Goal: Task Accomplishment & Management: Use online tool/utility

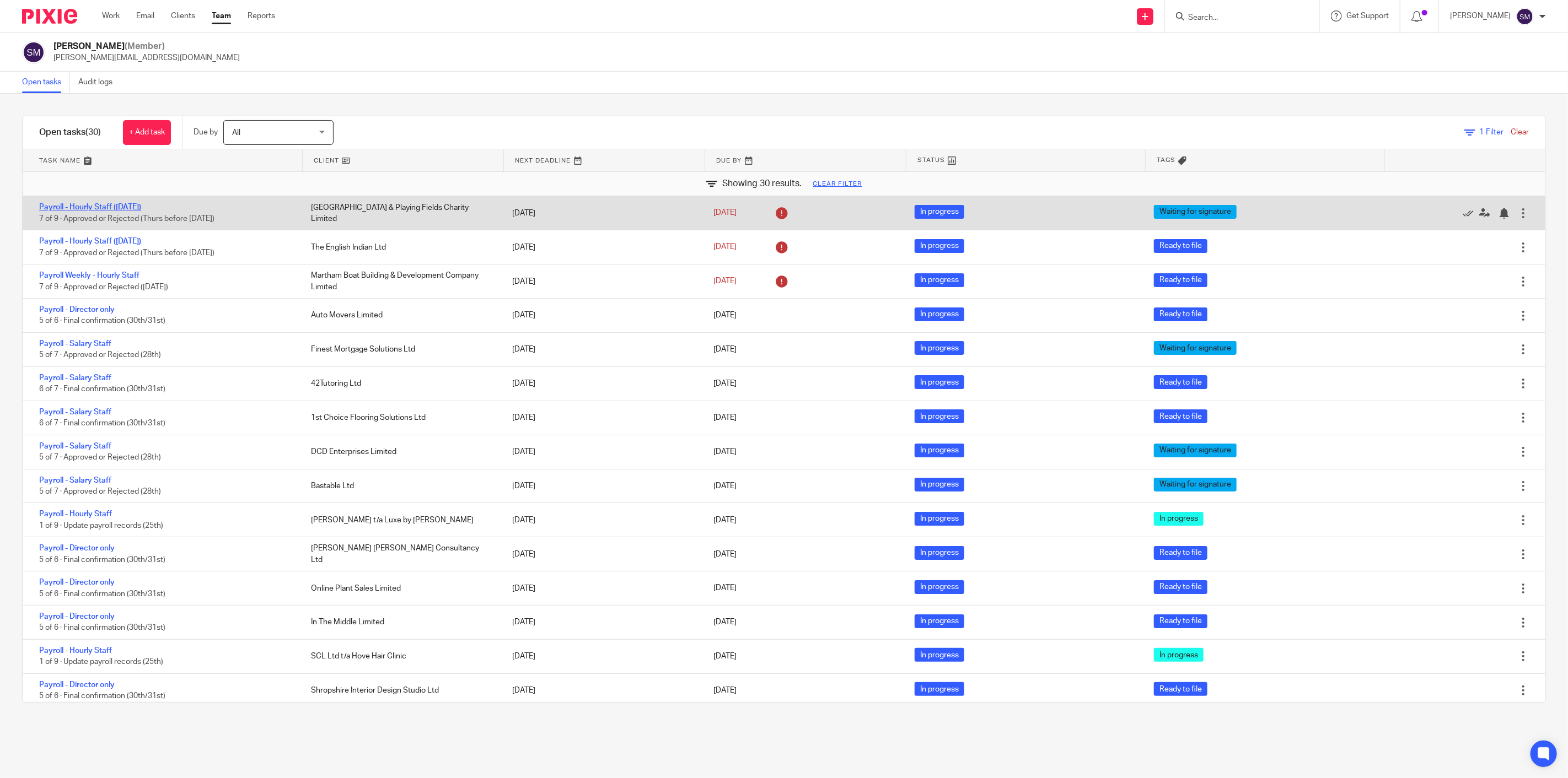
drag, startPoint x: 103, startPoint y: 200, endPoint x: 81, endPoint y: 205, distance: 22.6
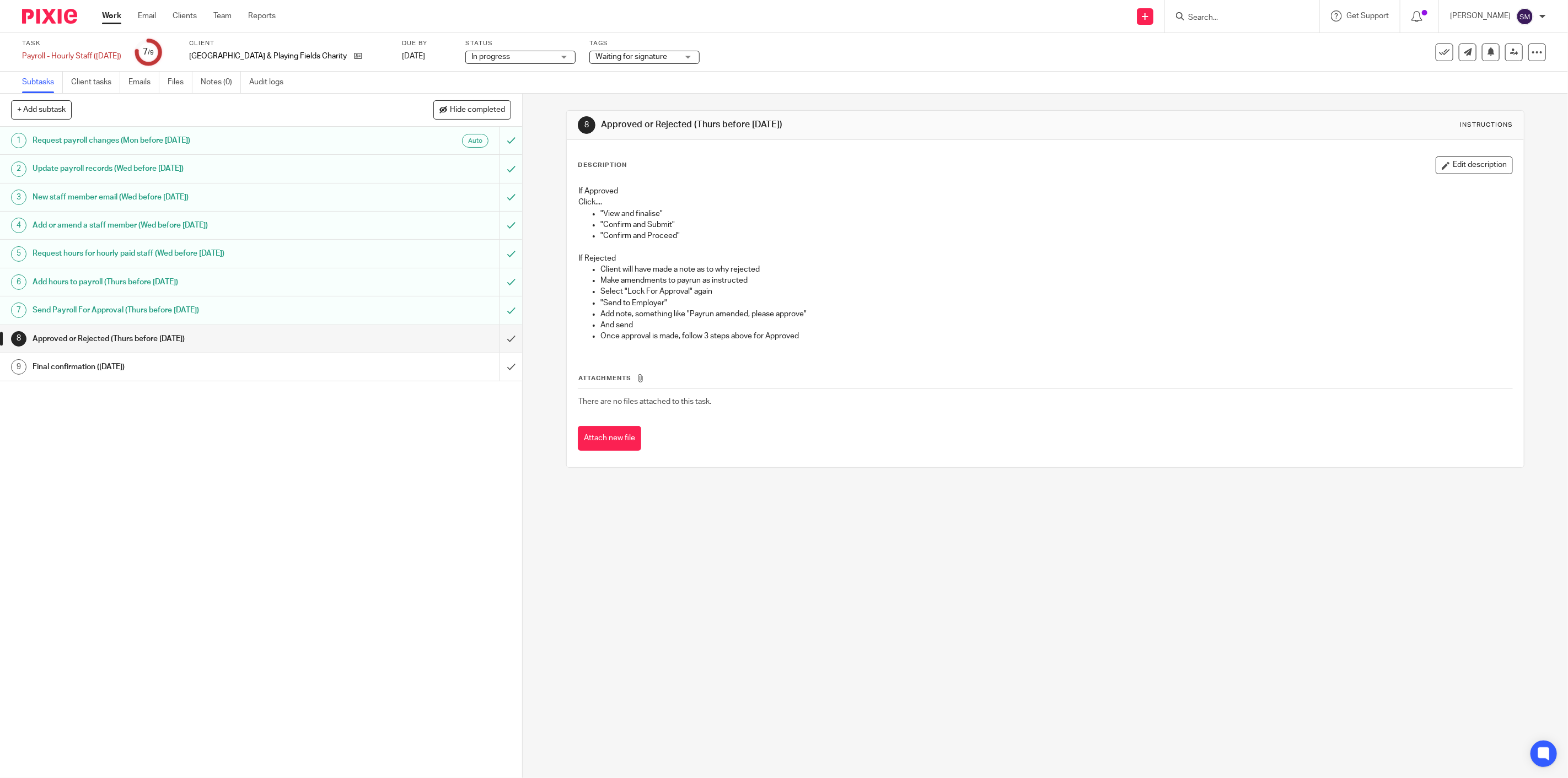
click at [659, 59] on span "Waiting for signature" at bounding box center [631, 56] width 72 height 7
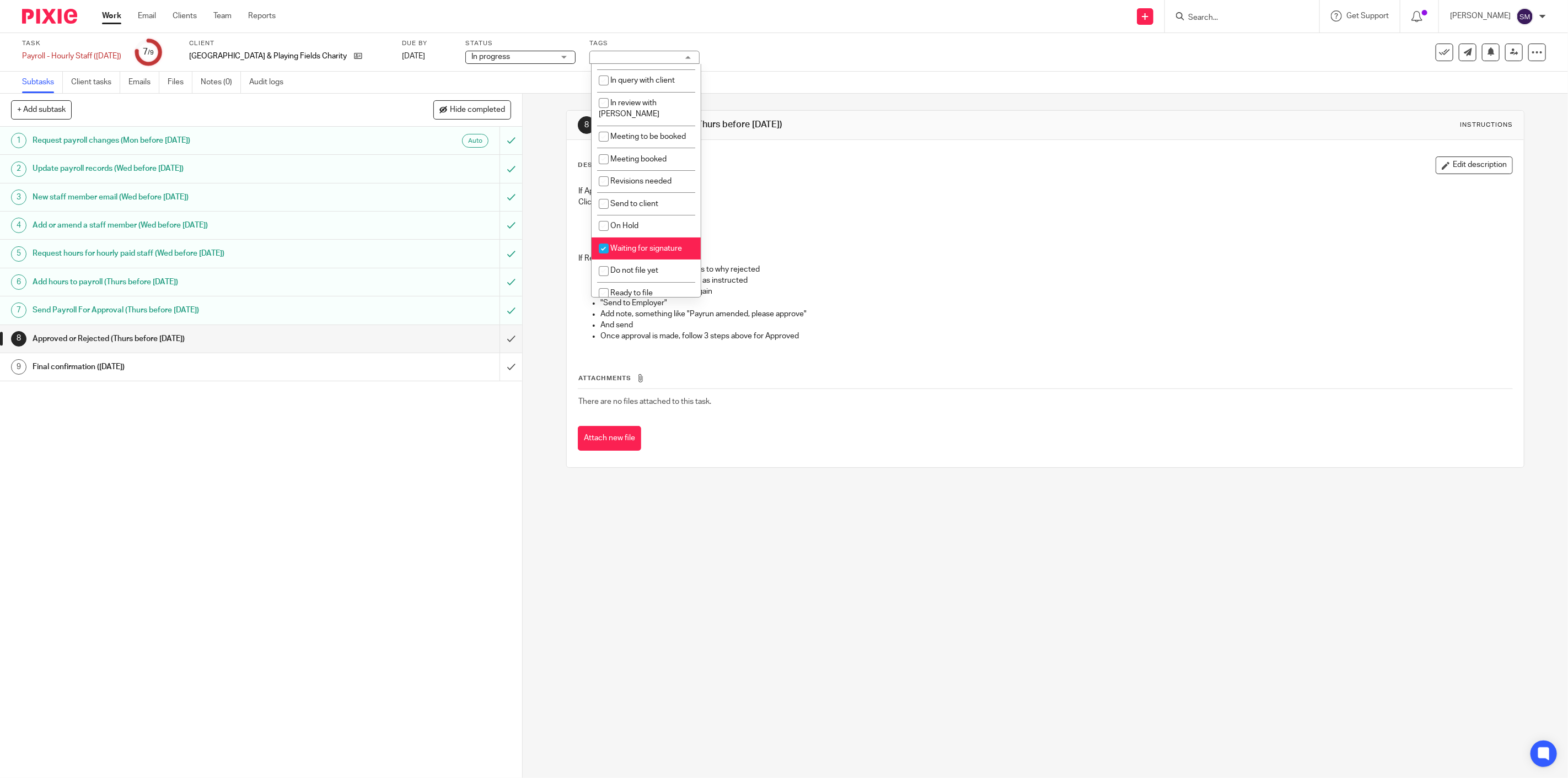
click at [640, 245] on span "Waiting for signature" at bounding box center [646, 248] width 72 height 7
checkbox input "false"
click at [630, 282] on li "Ready to file" at bounding box center [646, 293] width 109 height 23
checkbox input "true"
click at [442, 471] on div "1 Request payroll changes (Mon before last Fri) Auto 2 Update payroll records (…" at bounding box center [261, 452] width 522 height 652
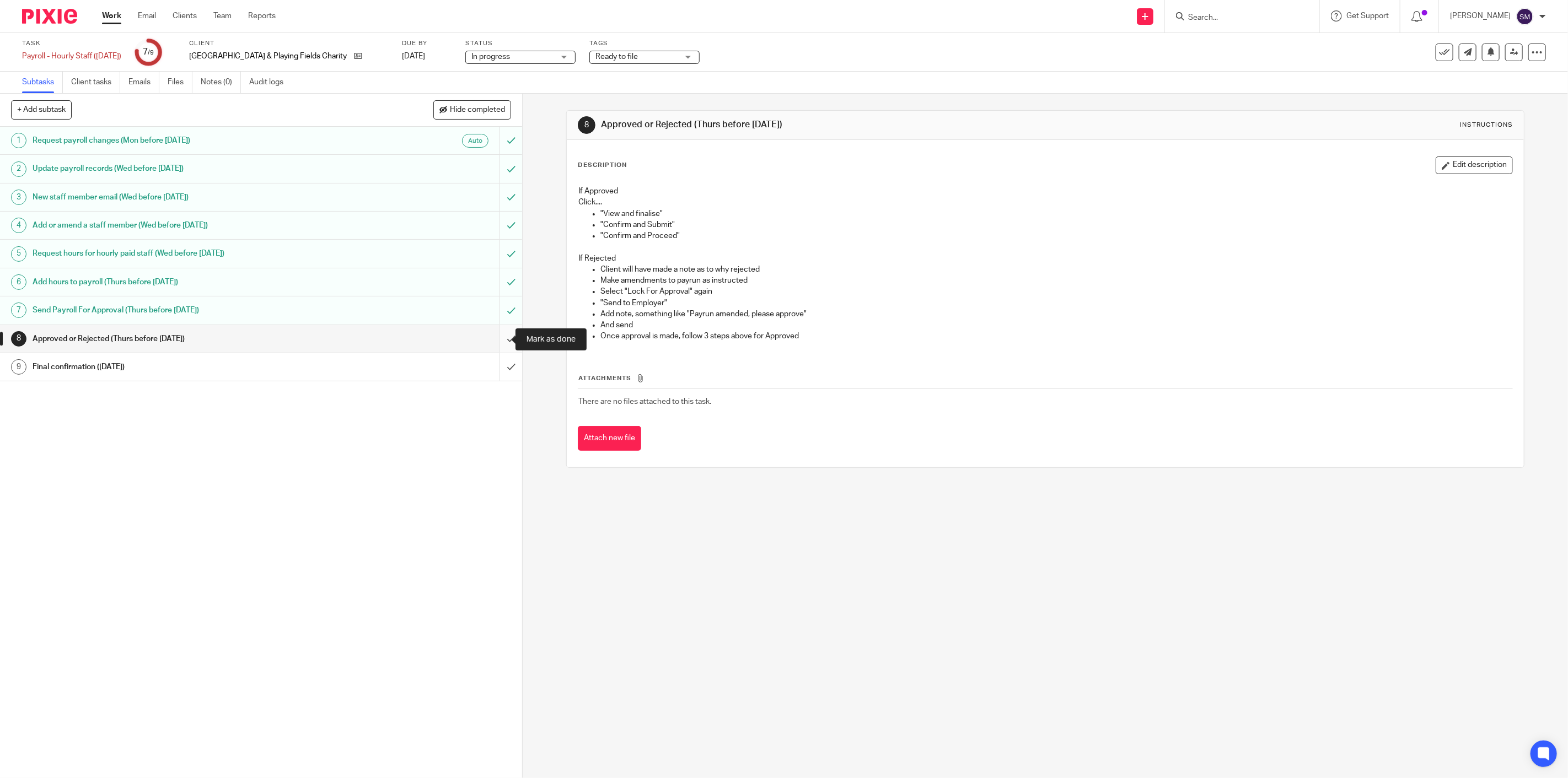
click at [495, 340] on input "submit" at bounding box center [261, 338] width 522 height 28
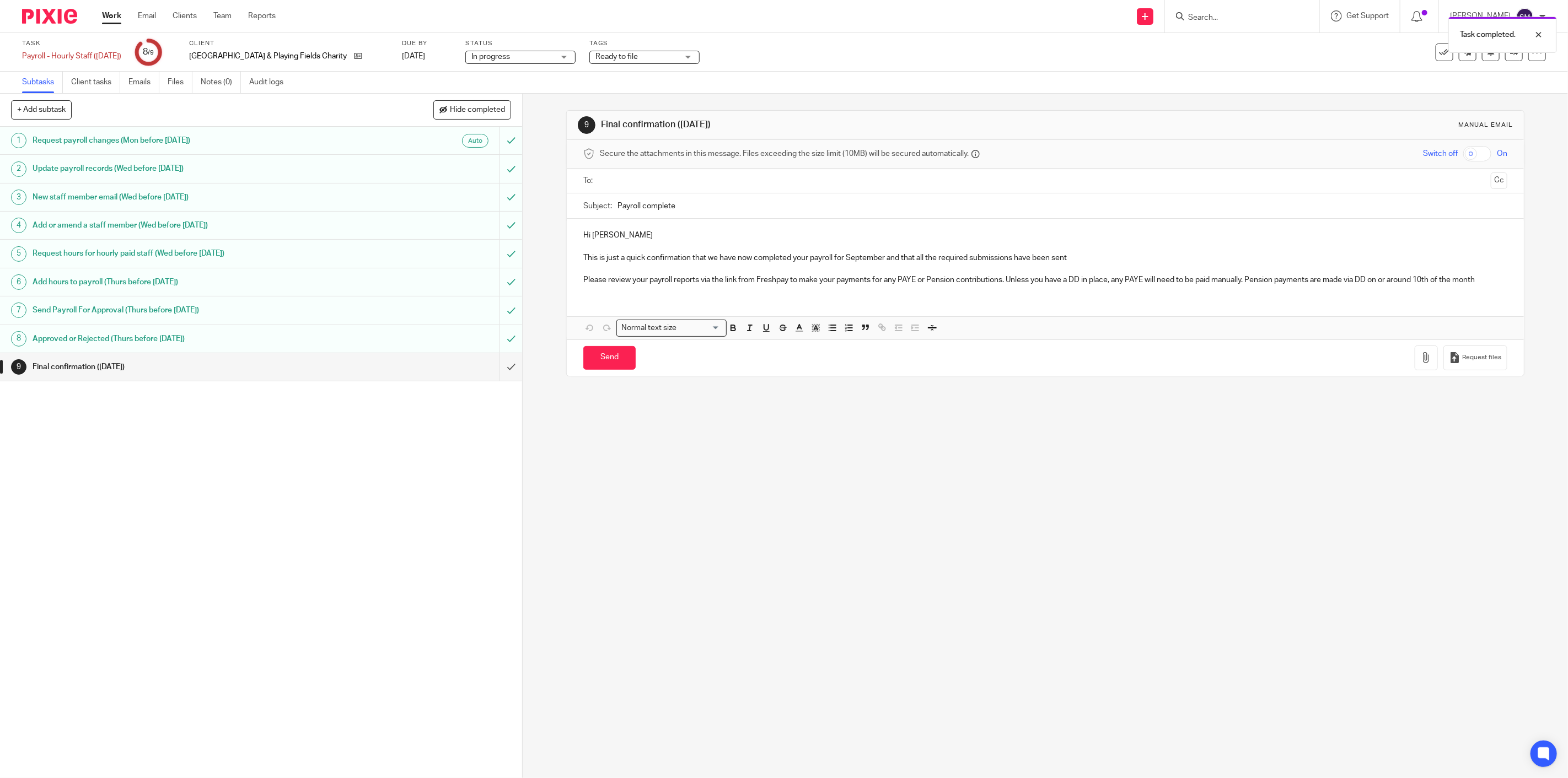
click at [381, 372] on div "Final confirmation (Last Friday)" at bounding box center [260, 367] width 456 height 17
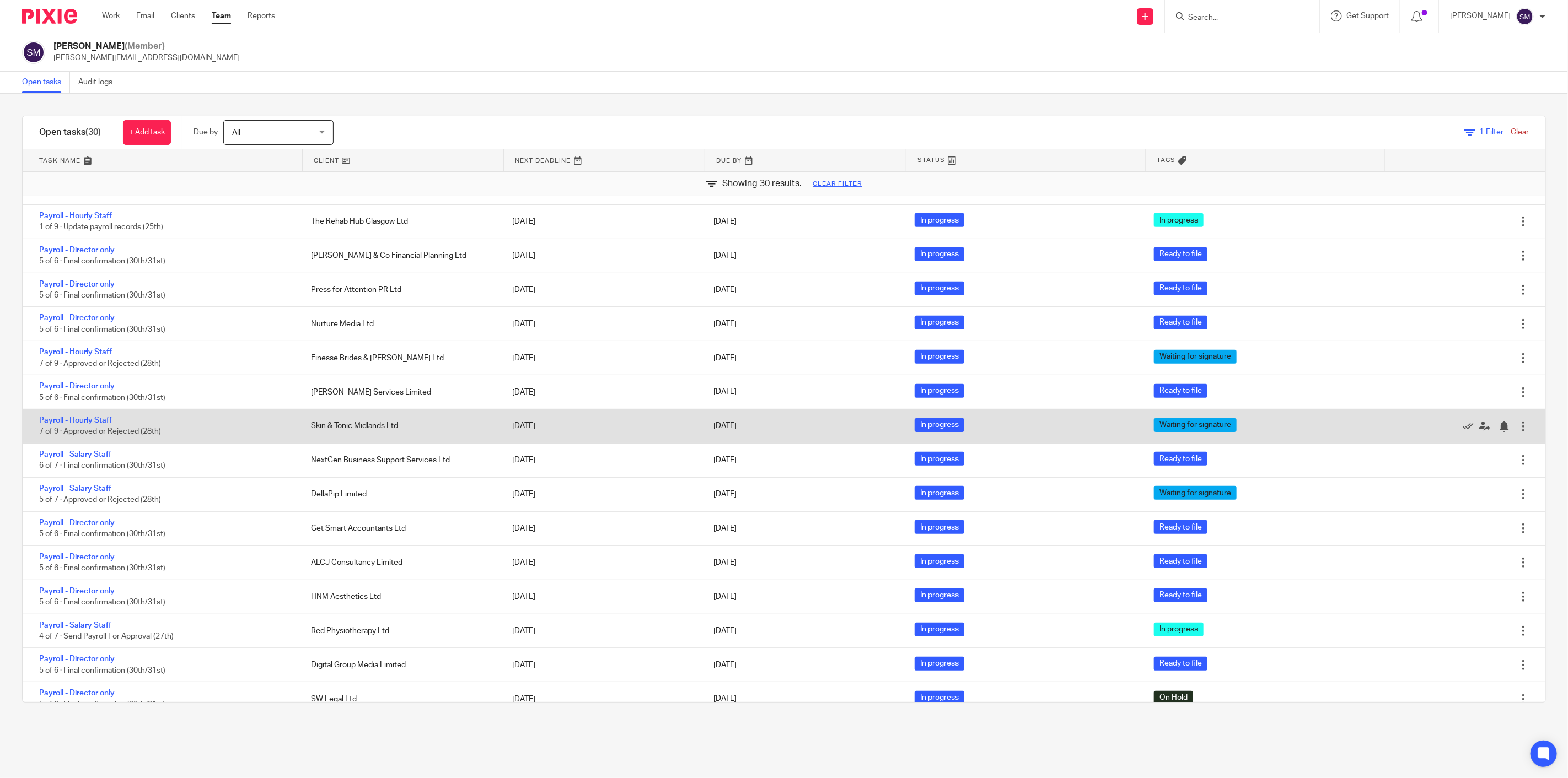
scroll to position [526, 0]
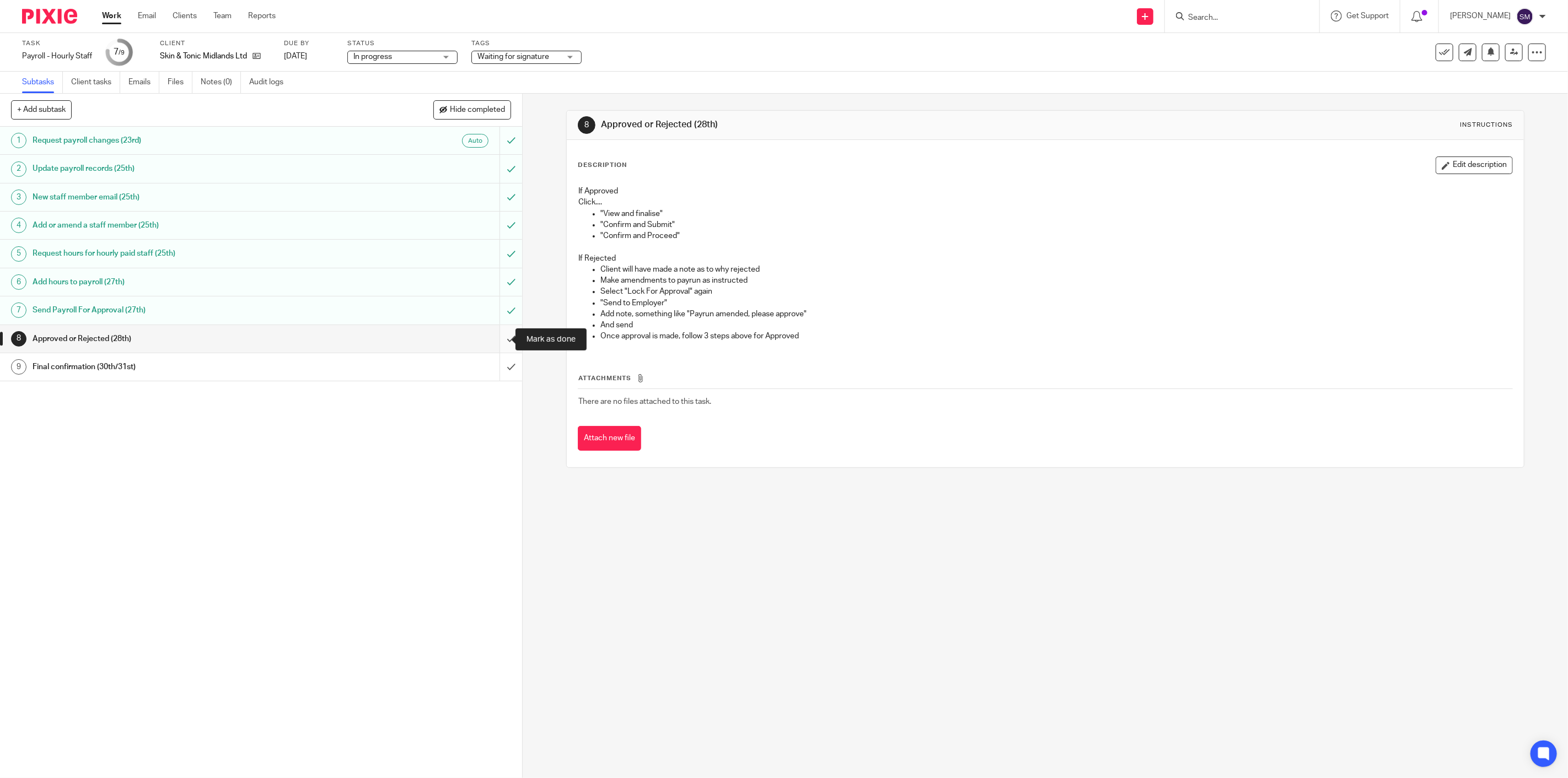
click at [497, 336] on input "submit" at bounding box center [261, 338] width 522 height 28
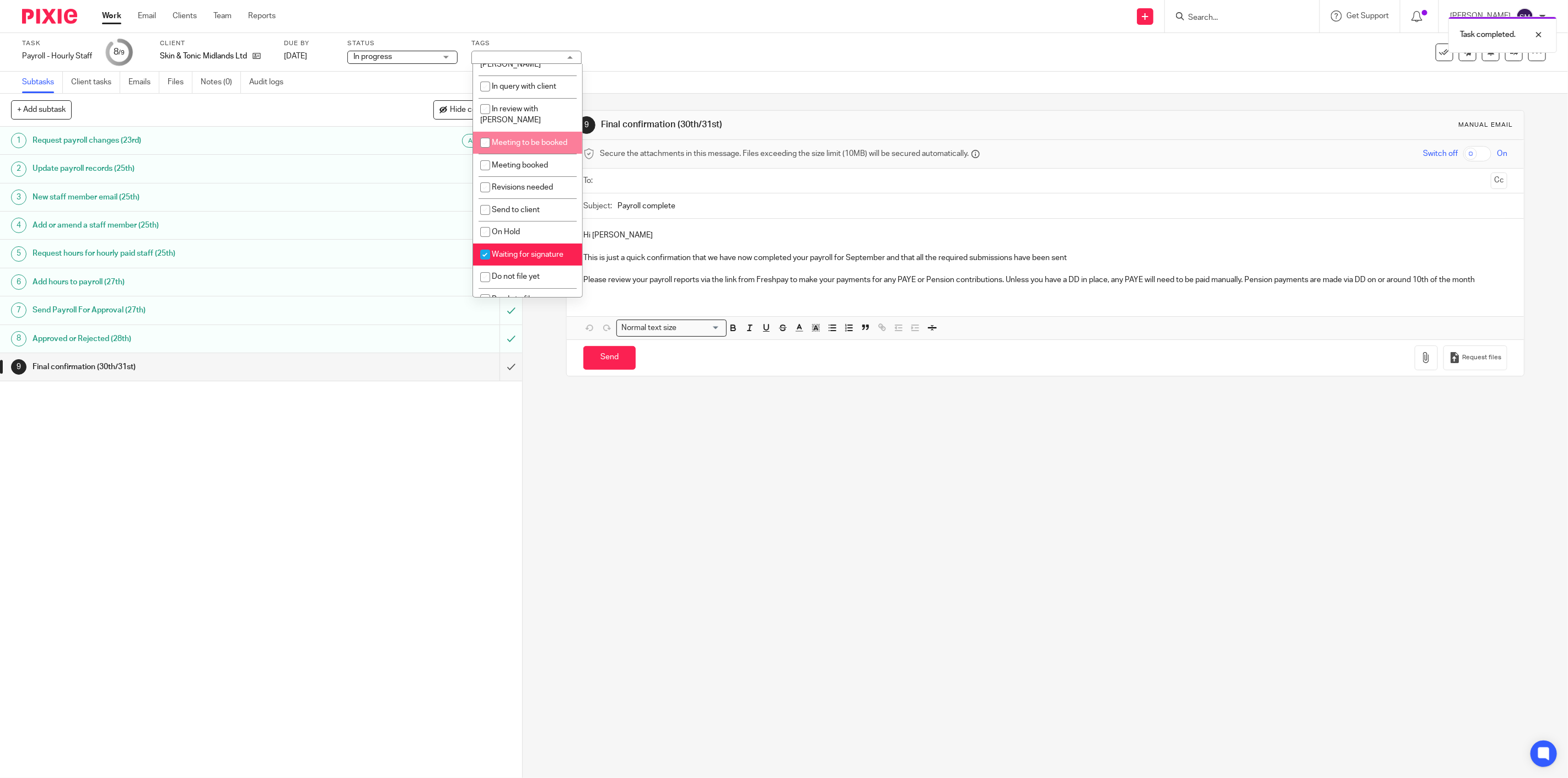
scroll to position [117, 0]
click at [516, 238] on li "Waiting for signature" at bounding box center [527, 249] width 109 height 23
checkbox input "false"
click at [506, 289] on span "Ready to file" at bounding box center [512, 293] width 42 height 7
checkbox input "true"
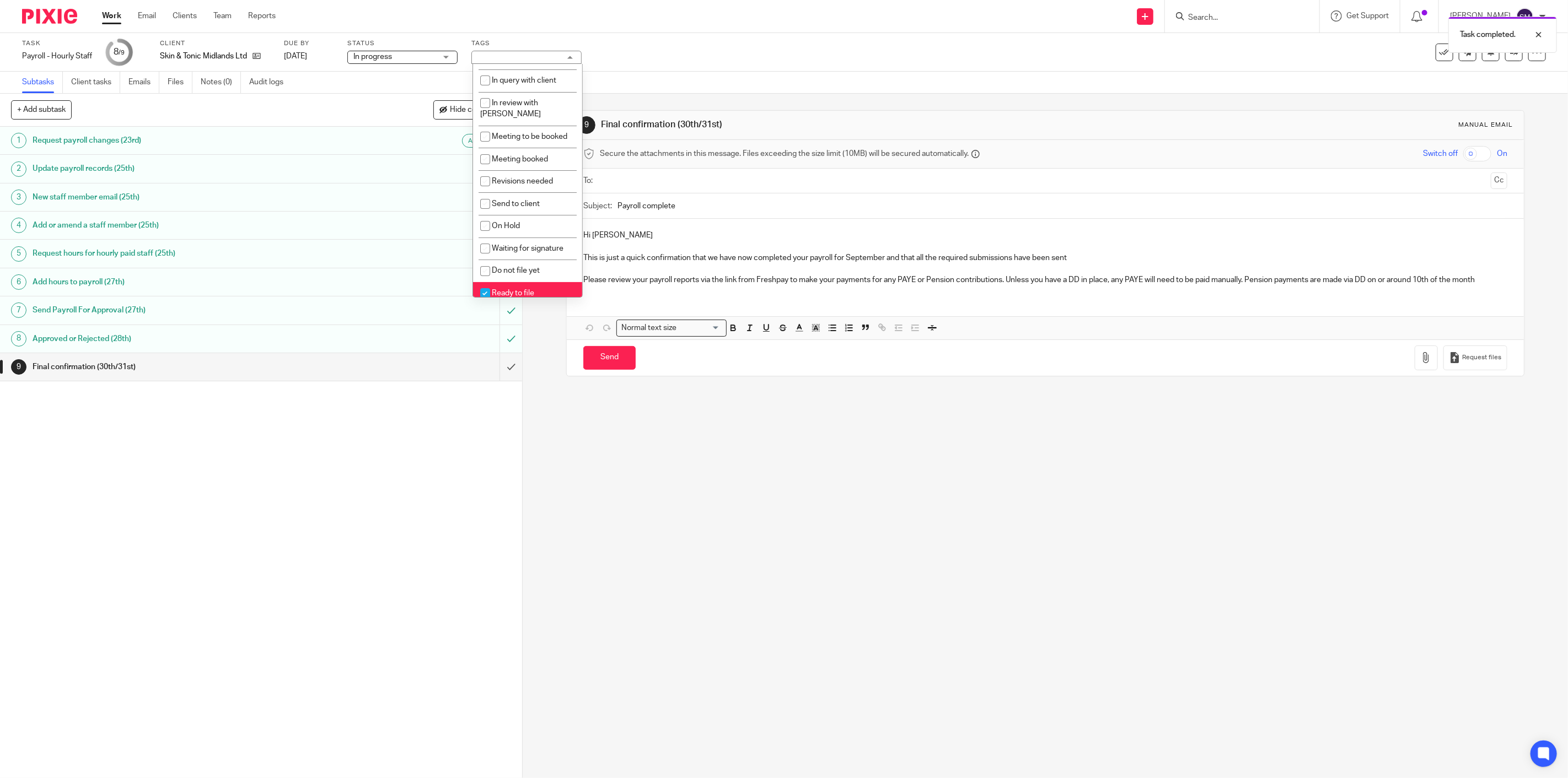
click at [607, 522] on div "9 Final confirmation (30th/31st) Manual email Secure the attachments in this me…" at bounding box center [1045, 436] width 1046 height 685
